Goal: Contribute content: Contribute content

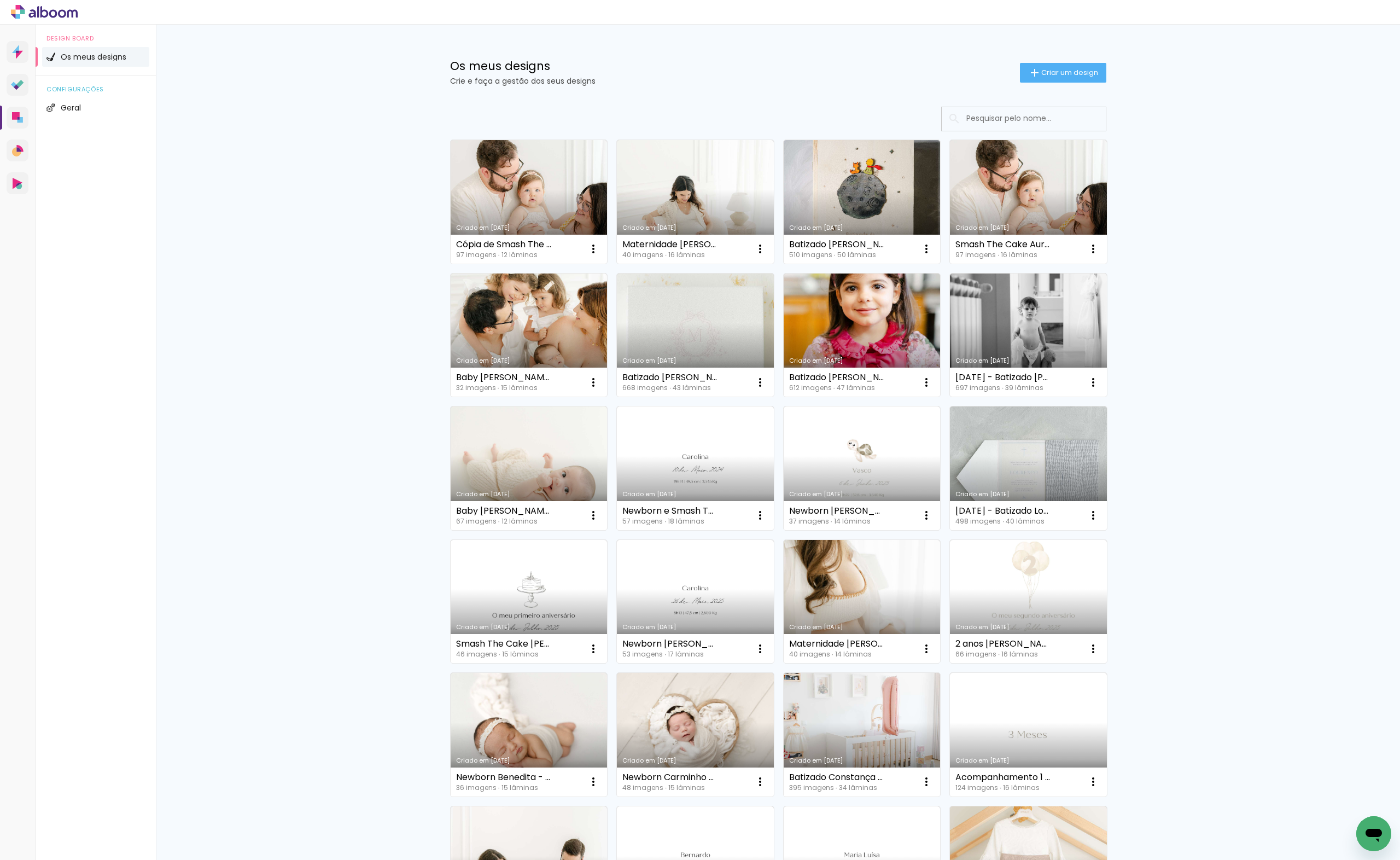
click at [995, 89] on div "Os meus designs Crie e faça a gestão dos seus designs Criar um design" at bounding box center [778, 60] width 711 height 71
click at [1014, 83] on div "Os meus designs Crie e faça a gestão dos seus designs Criar um design" at bounding box center [778, 60] width 711 height 71
click at [1028, 71] on iron-icon at bounding box center [1034, 73] width 13 height 13
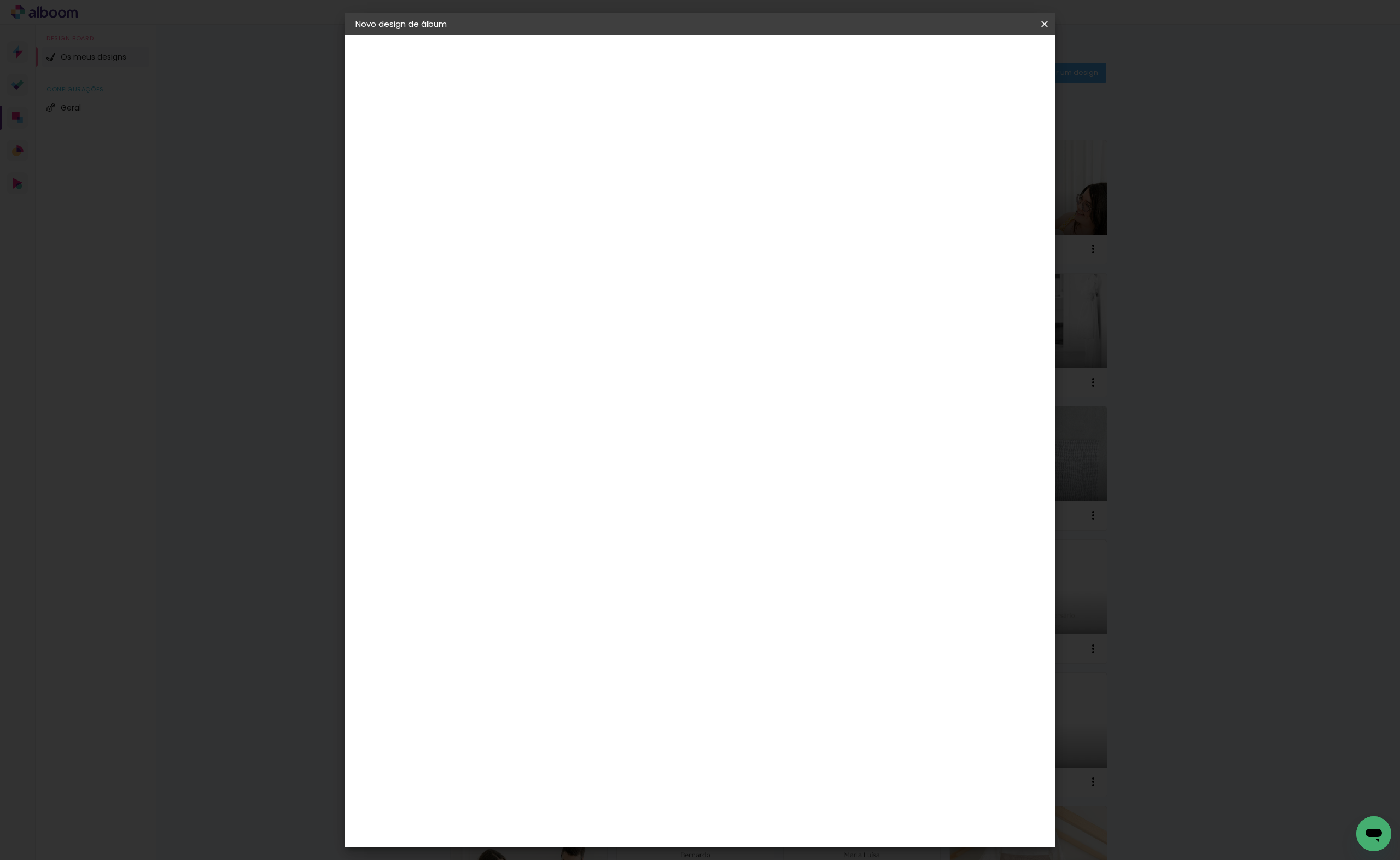
click at [0, 0] on div at bounding box center [0, 0] width 0 height 0
click at [534, 142] on input at bounding box center [534, 147] width 0 height 17
type input "B"
type input "Batizado e [PERSON_NAME]"
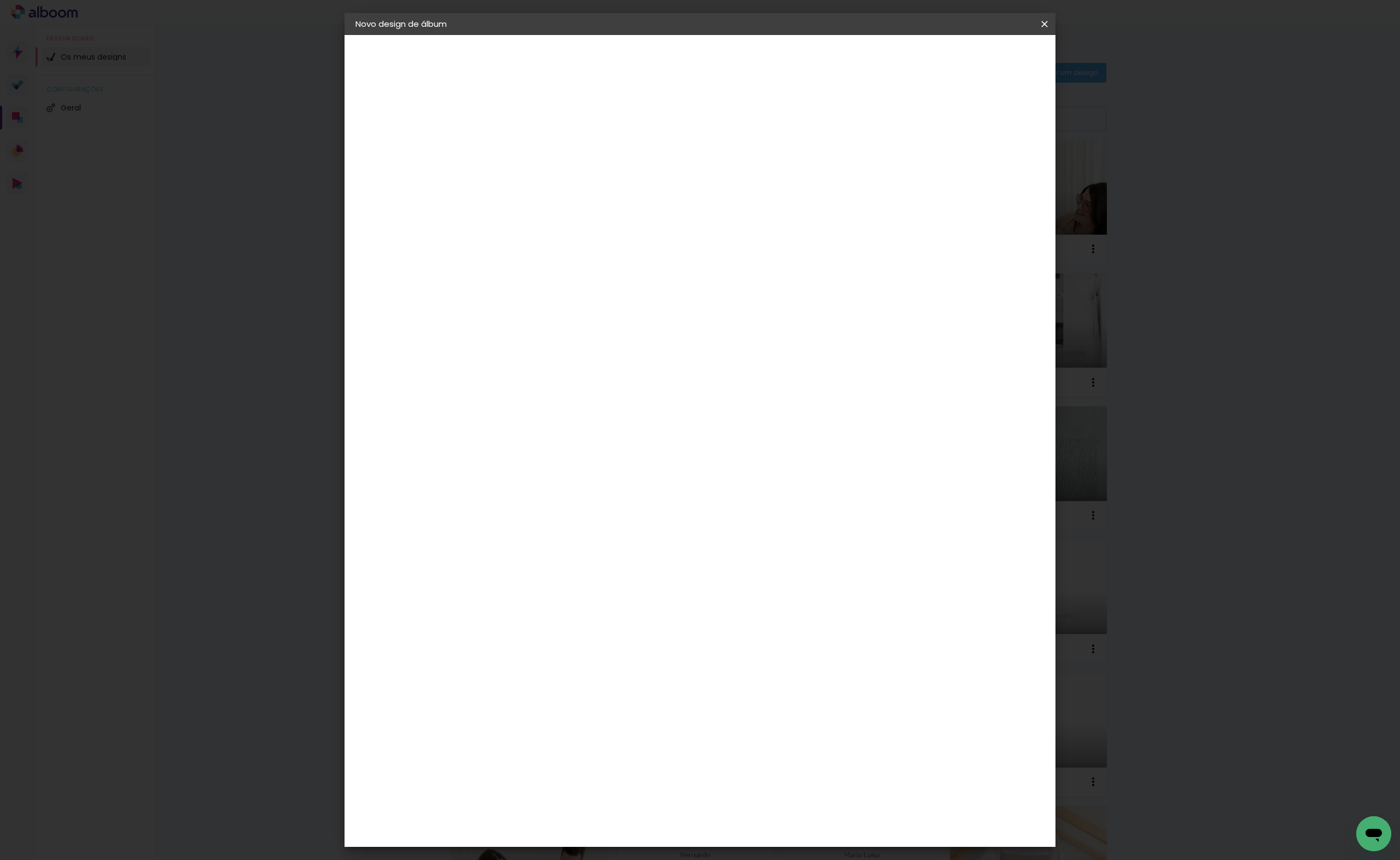
type paper-input "Batizado e [PERSON_NAME]"
click at [340, 457] on iron-overlay-backdrop at bounding box center [700, 430] width 1400 height 860
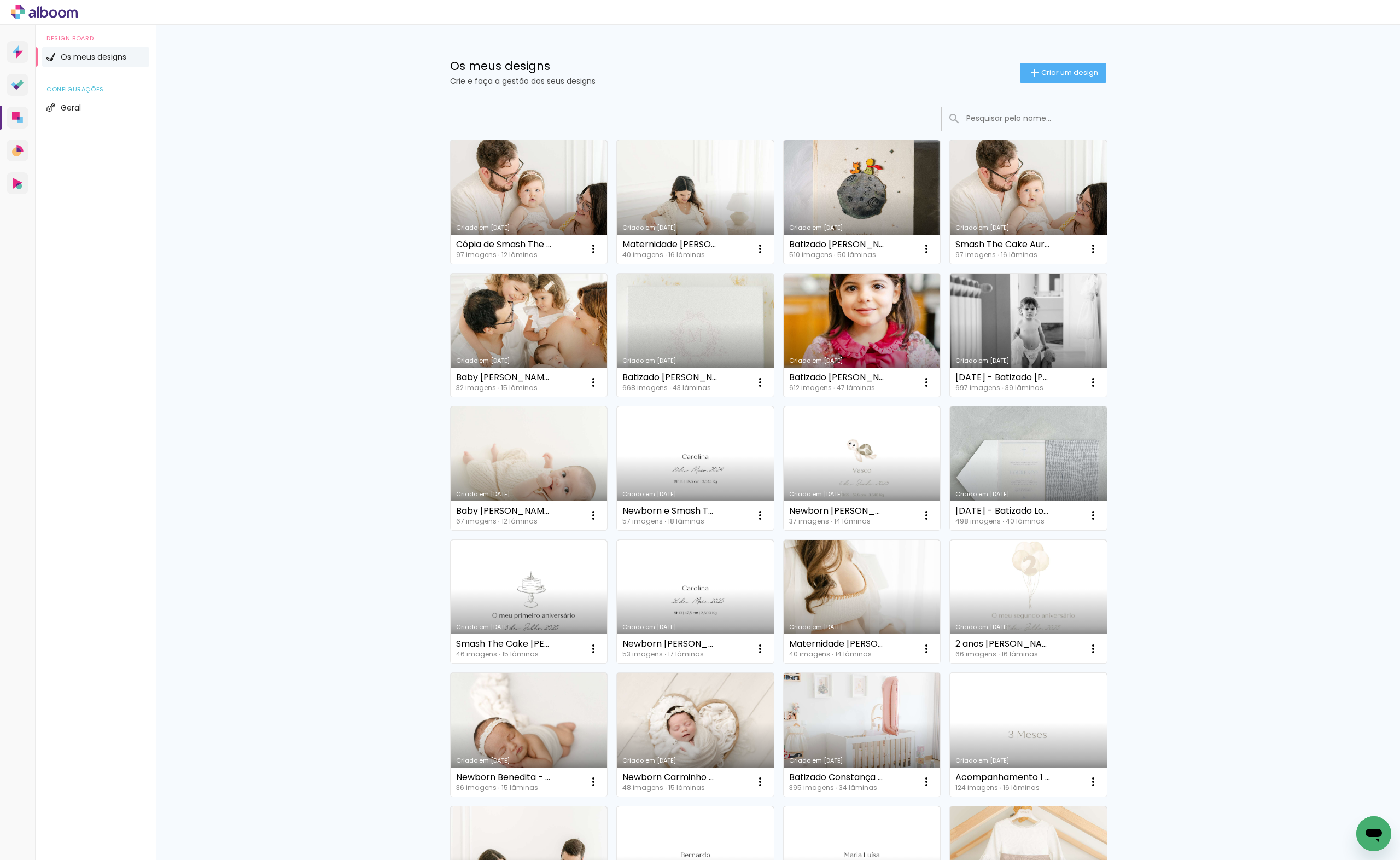
click at [1061, 62] on div "Os meus designs Crie e faça a gestão dos seus designs Criar um design" at bounding box center [778, 60] width 711 height 71
click at [1061, 66] on paper-button "Criar um design" at bounding box center [1063, 73] width 86 height 20
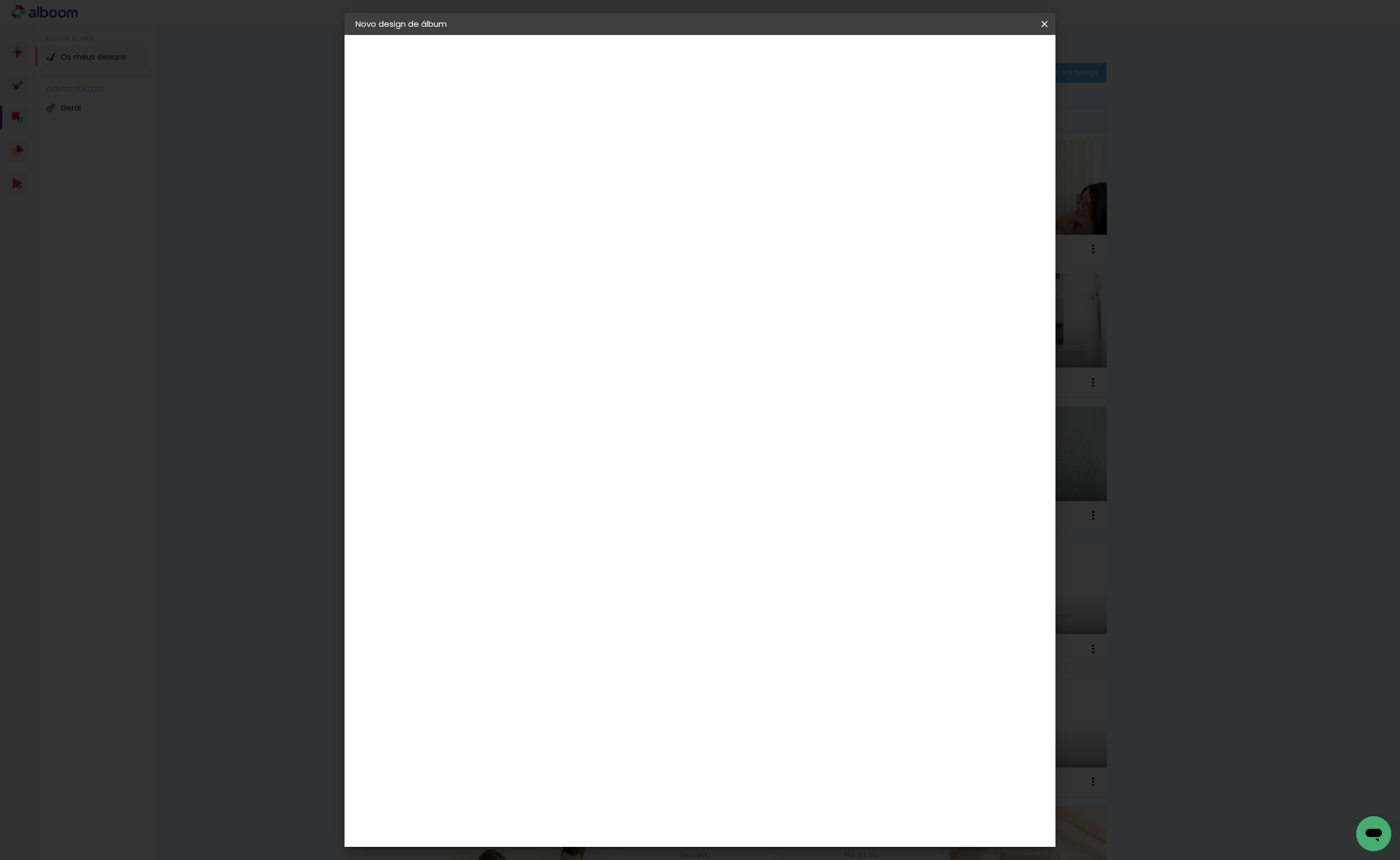
drag, startPoint x: 798, startPoint y: 143, endPoint x: 852, endPoint y: 145, distance: 54.0
click at [534, 145] on input "Batizado e [PERSON_NAME]" at bounding box center [534, 147] width 0 height 17
type input "Batizado [PERSON_NAME]"
type paper-input "Batizado [PERSON_NAME]"
click at [0, 0] on slot "Avançar" at bounding box center [0, 0] width 0 height 0
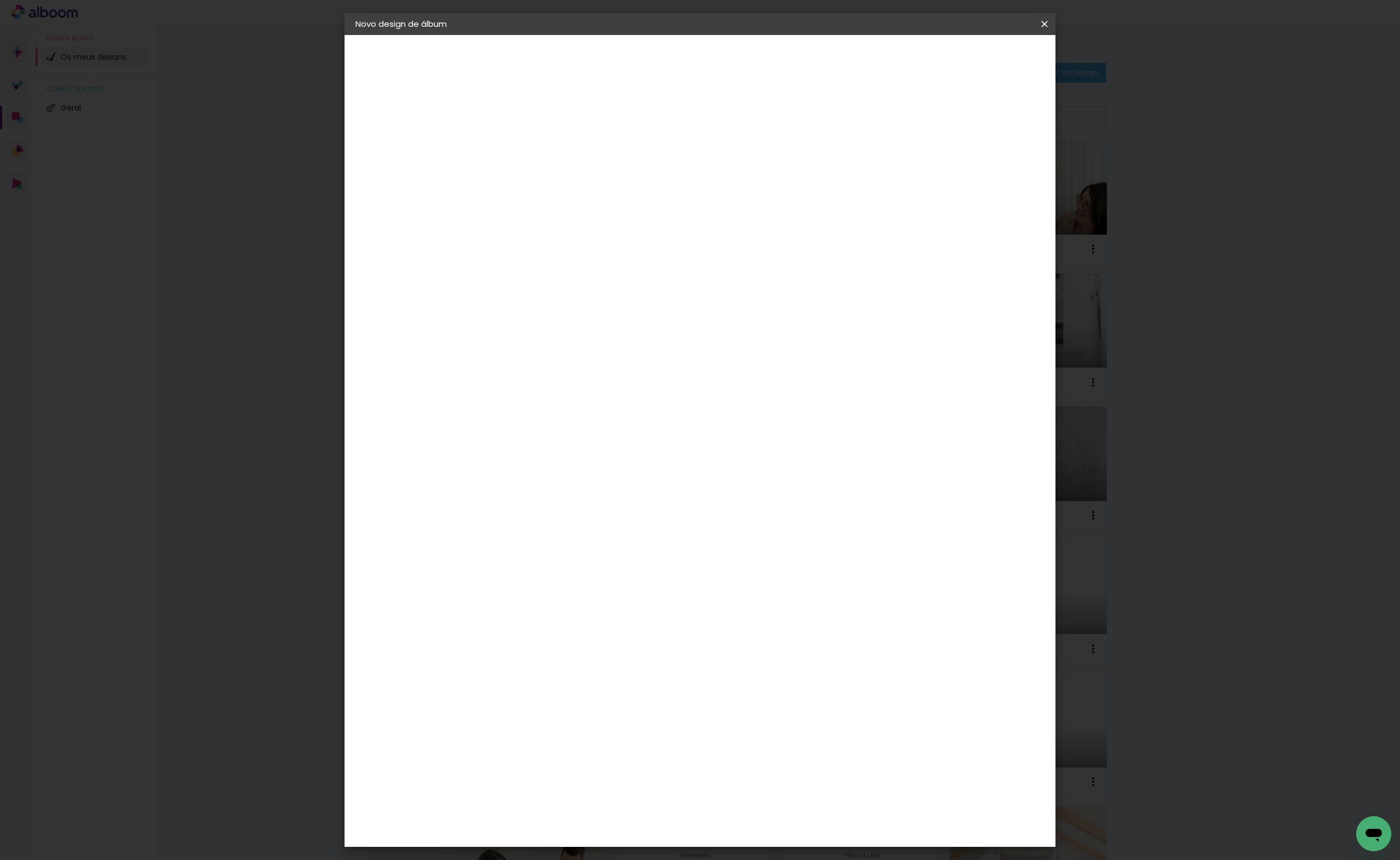
click at [598, 248] on div "DreambooksPro" at bounding box center [563, 247] width 71 height 9
click at [711, 46] on header "Fornecedor Escolha um fornecedor ou avance com o tamanho livre. Voltar Avançar" at bounding box center [599, 76] width 224 height 83
click at [695, 51] on paper-button "Avançar" at bounding box center [667, 58] width 53 height 19
click at [621, 148] on div "Opções disponíveis Álbum Réplica Pequena Réplica Grande Tamanho Escolha o taman…" at bounding box center [562, 208] width 118 height 205
click at [577, 182] on input "text" at bounding box center [555, 190] width 43 height 17
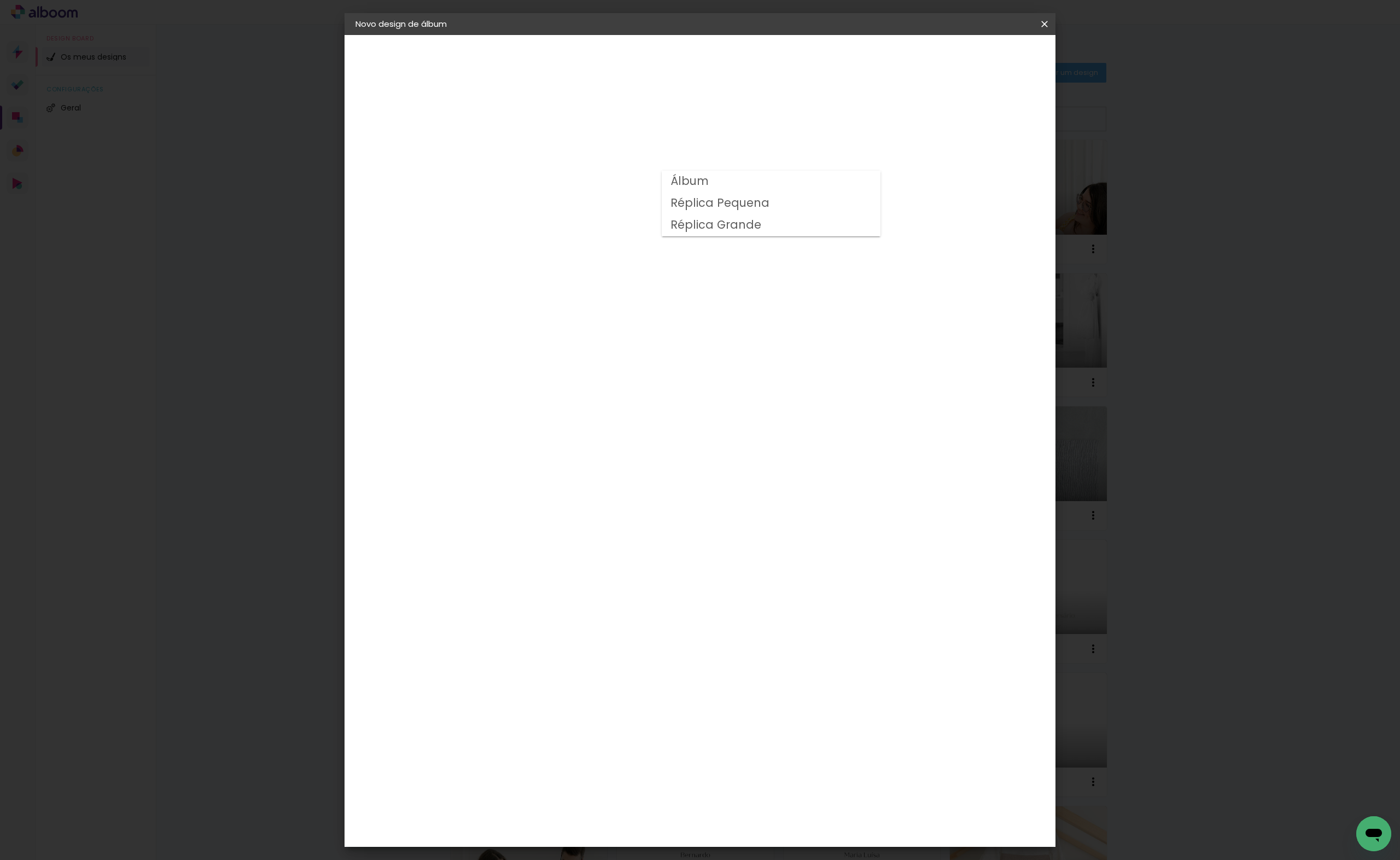
click at [760, 187] on paper-item "Álbum" at bounding box center [771, 181] width 219 height 22
type input "Álbum"
click at [608, 519] on span "25 × 25" at bounding box center [582, 530] width 51 height 22
click at [713, 52] on paper-button "Avançar" at bounding box center [686, 58] width 53 height 19
click at [976, 58] on span "Iniciar design" at bounding box center [950, 58] width 50 height 8
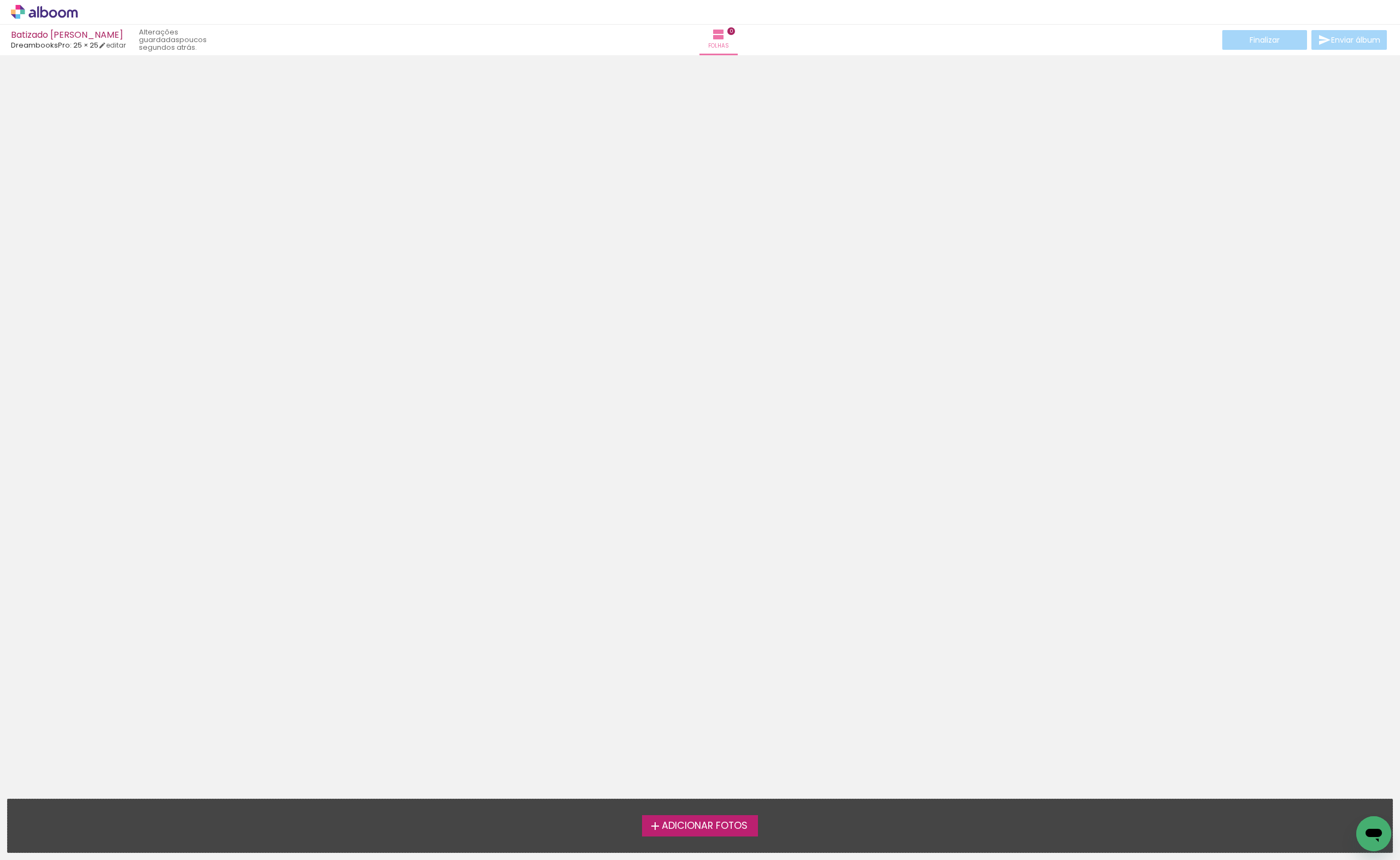
click at [705, 828] on span "Adicionar Fotos" at bounding box center [704, 826] width 86 height 10
click at [0, 0] on input "file" at bounding box center [0, 0] width 0 height 0
click at [737, 814] on div "Adicionar Fotos Solte as suas fotos aqui..." at bounding box center [700, 826] width 1384 height 53
click at [734, 821] on span "Adicionar Fotos" at bounding box center [704, 826] width 86 height 10
click at [0, 0] on input "file" at bounding box center [0, 0] width 0 height 0
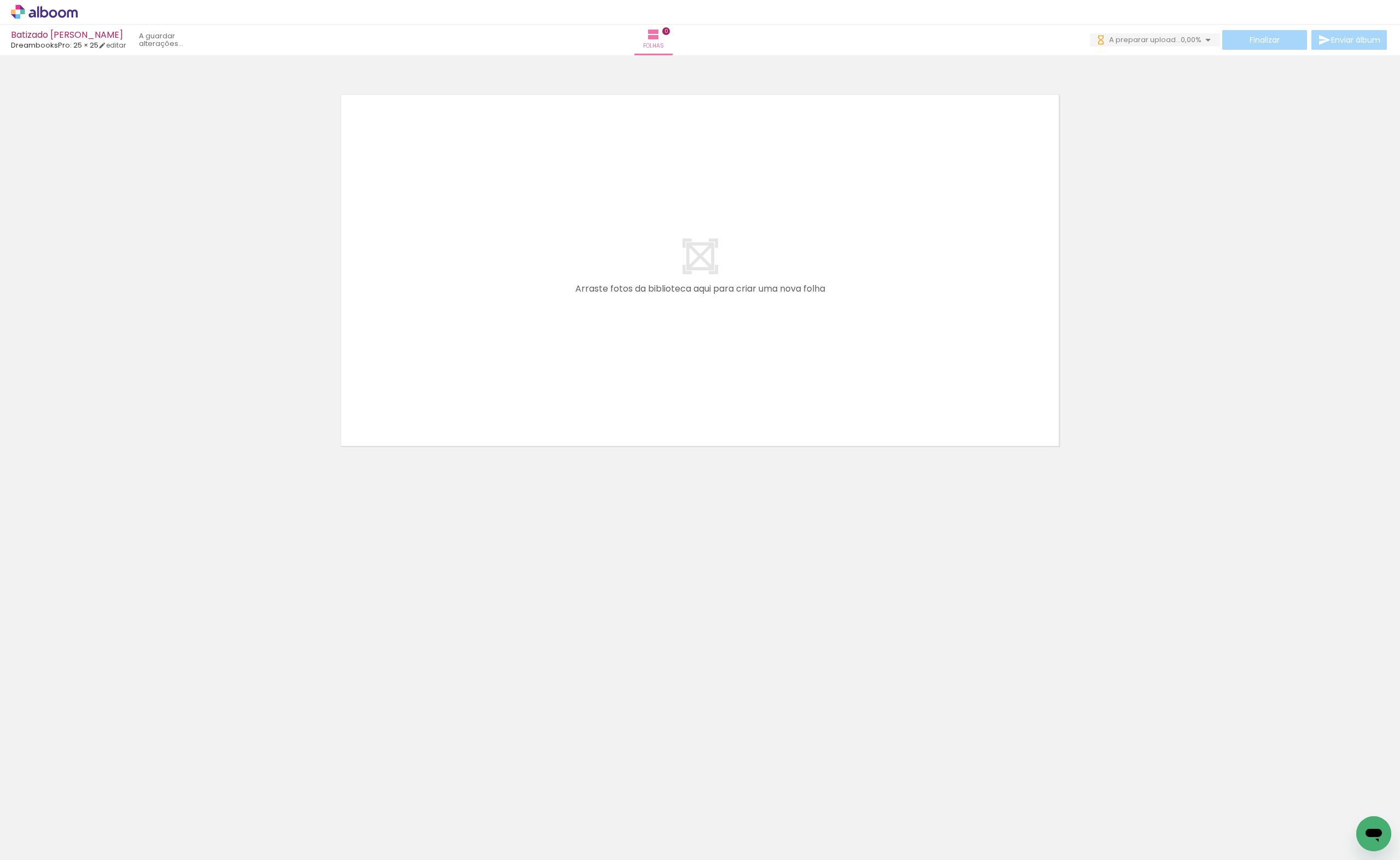
click at [29, 851] on span "Adicionar Fotos" at bounding box center [38, 854] width 33 height 12
click at [0, 0] on input "file" at bounding box center [0, 0] width 0 height 0
click at [20, 843] on div "Biblioteca 200 fotos Todas as fotos Não utilizadas Adicionar Fotos" at bounding box center [34, 826] width 68 height 54
click at [22, 848] on iron-icon at bounding box center [16, 854] width 13 height 13
click at [0, 0] on input "file" at bounding box center [0, 0] width 0 height 0
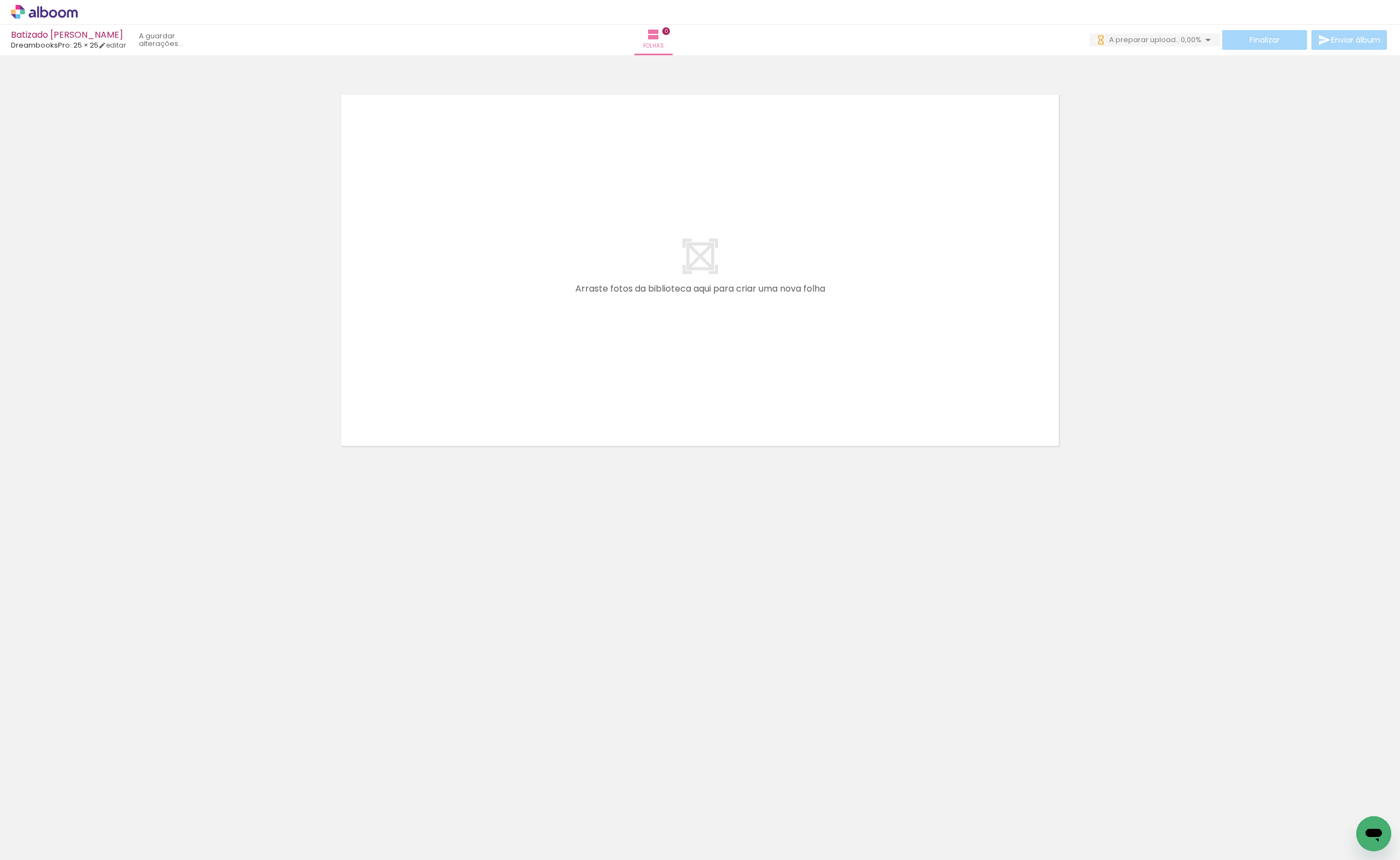
click at [940, 500] on neon-animatable "Confirmar Cancelar" at bounding box center [700, 307] width 1400 height 505
click at [49, 843] on span "Adicionar Fotos" at bounding box center [38, 845] width 33 height 12
click at [0, 0] on input "file" at bounding box center [0, 0] width 0 height 0
